Goal: Check status

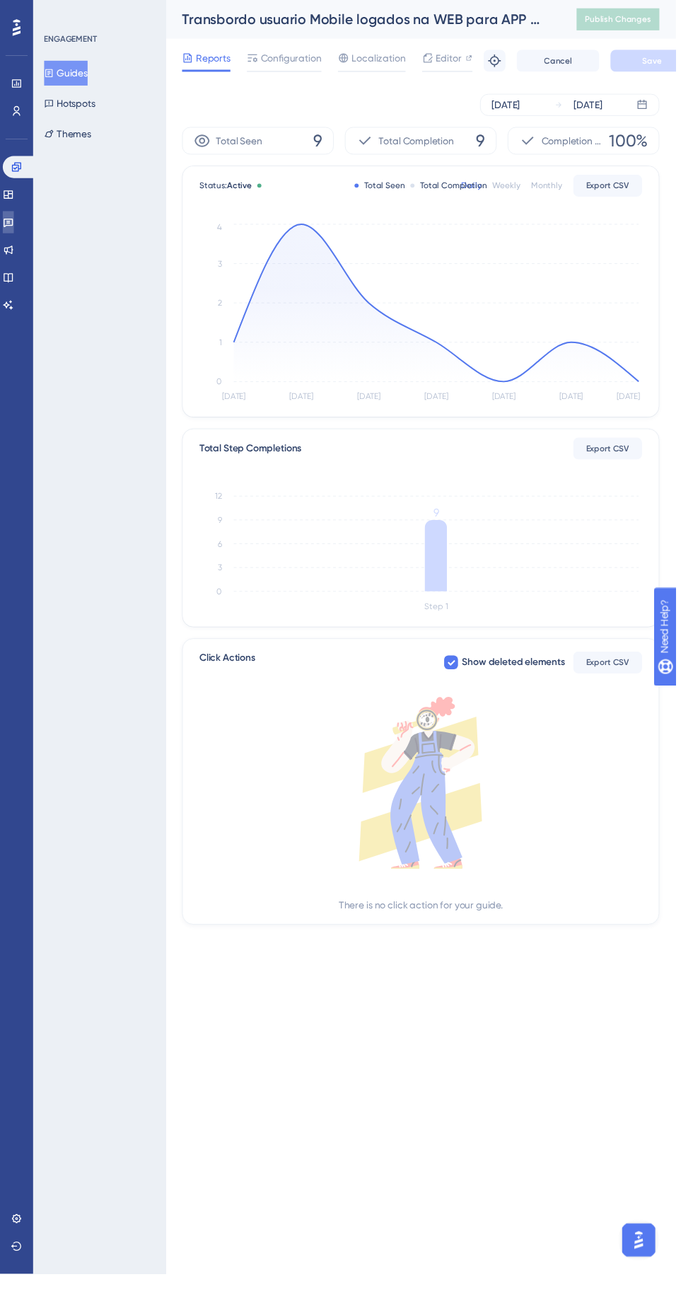
click at [14, 228] on icon at bounding box center [8, 227] width 11 height 11
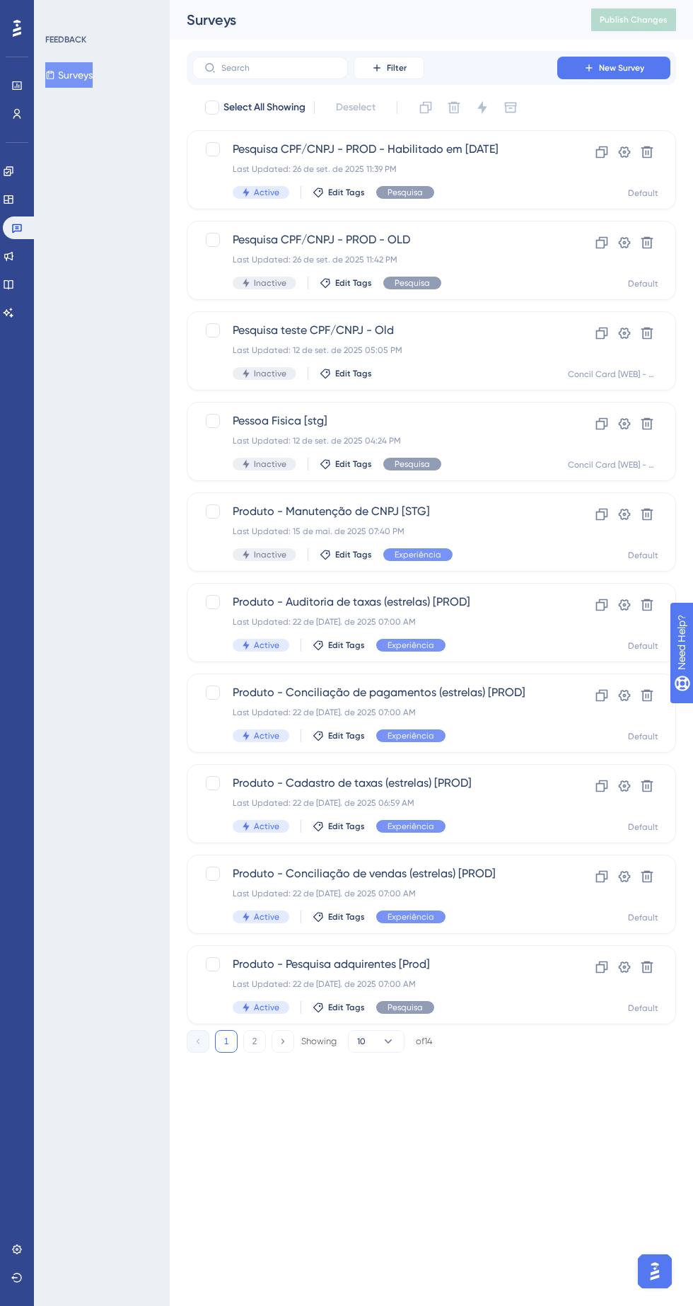
click at [357, 192] on span "Edit Tags" at bounding box center [346, 192] width 37 height 11
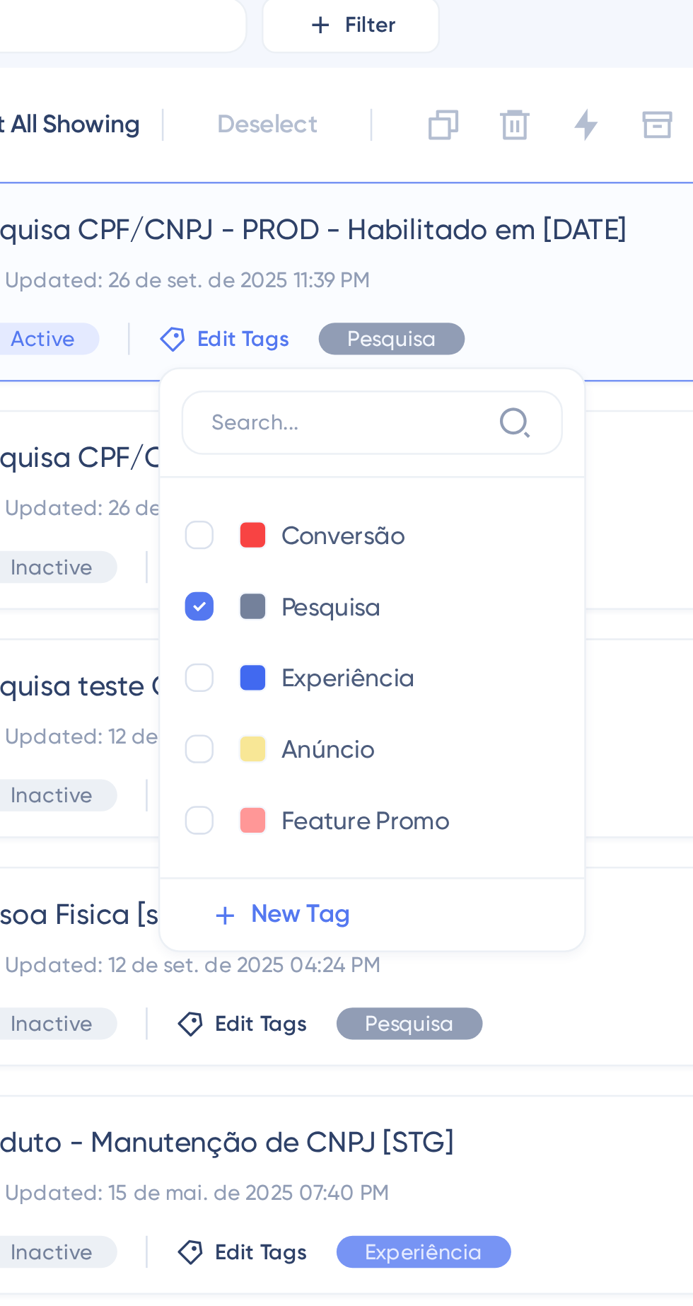
click at [329, 153] on span "Pesquisa CPF/CNPJ - PROD - Habilitado em [DATE]" at bounding box center [375, 149] width 284 height 17
